Goal: Information Seeking & Learning: Check status

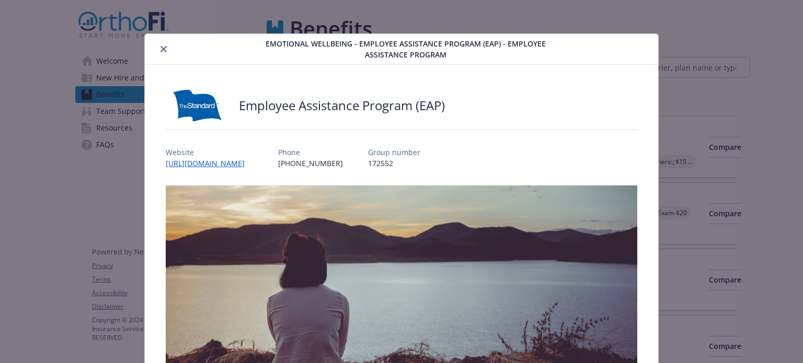
scroll to position [1308, 0]
